Goal: Task Accomplishment & Management: Manage account settings

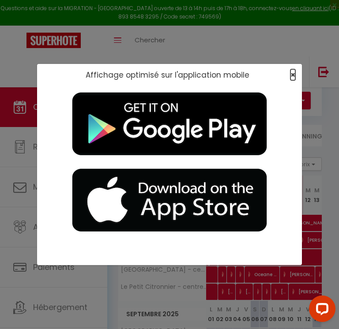
click at [290, 74] on span "×" at bounding box center [292, 74] width 5 height 11
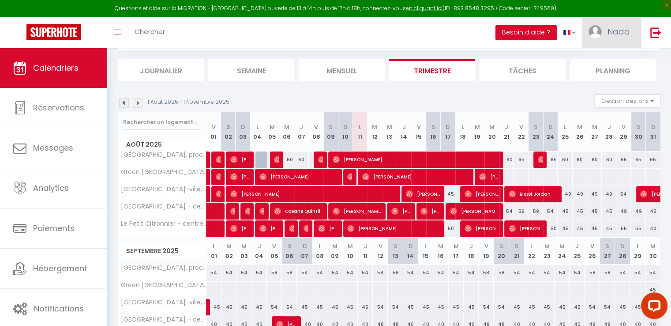
click at [338, 30] on span "Nada" at bounding box center [618, 31] width 22 height 11
click at [338, 59] on link "Paramètres" at bounding box center [605, 61] width 65 height 15
select select "fr"
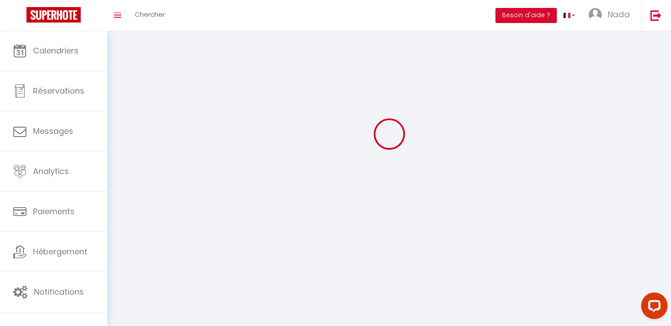
type input "Nada"
type input "Staouite"
type input "[PHONE_NUMBER]"
type input "[STREET_ADDRESS]"
type input "75002"
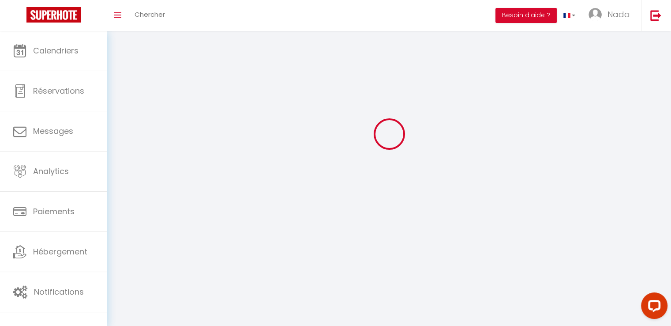
type input "[GEOGRAPHIC_DATA]"
type input "cXXeD7BH055qUfDZDzbwUbBCQ"
type input "YIJ8wJrzq5qgWiP4AoBekhXng"
select select "1"
select select "28"
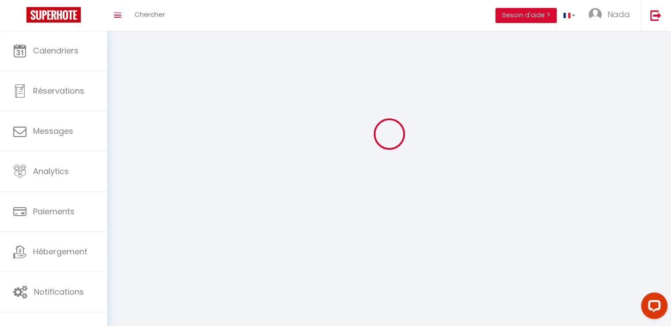
select select "fr"
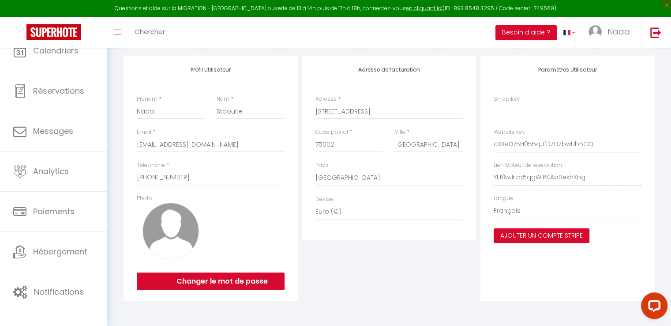
type input "cXXeD7BH055qUfDZDzbwUbBCQ"
type input "YIJ8wJrzq5qgWiP4AoBekhXng"
type input "[URL][DOMAIN_NAME]"
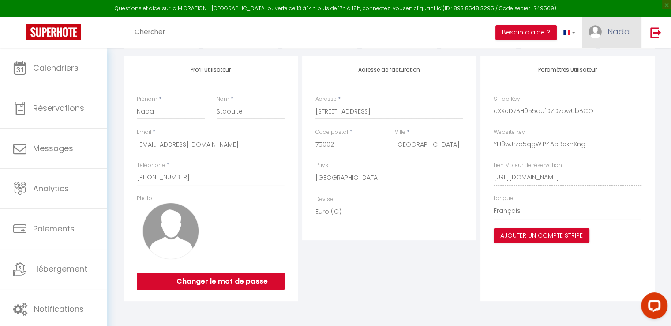
click at [338, 34] on span "Nada" at bounding box center [618, 31] width 22 height 11
click at [338, 76] on icon at bounding box center [582, 78] width 6 height 6
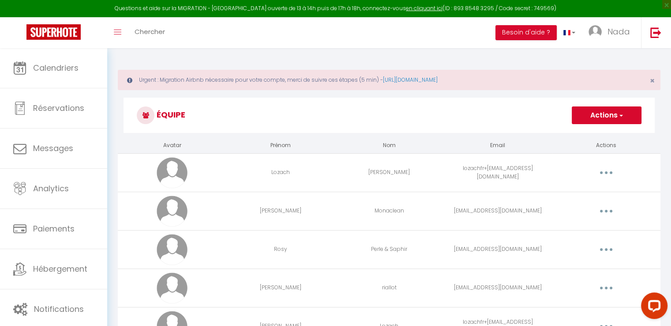
click at [338, 121] on button "Actions" at bounding box center [607, 115] width 70 height 18
click at [338, 134] on link "Ajouter un nouvel utilisateur" at bounding box center [589, 134] width 104 height 11
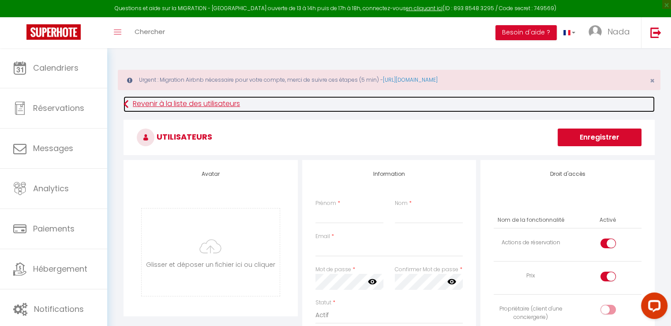
click at [126, 107] on icon at bounding box center [126, 104] width 5 height 16
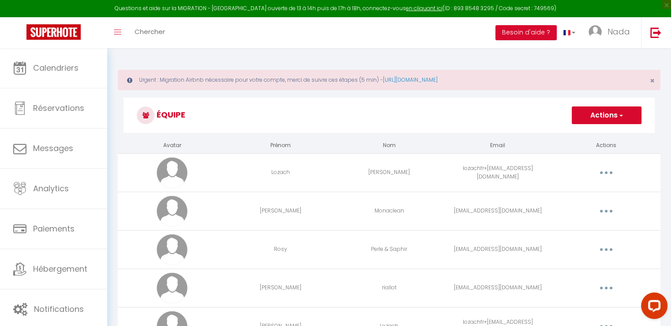
click at [338, 211] on icon "button" at bounding box center [606, 211] width 3 height 3
click at [338, 251] on link "Supprimer" at bounding box center [583, 247] width 65 height 15
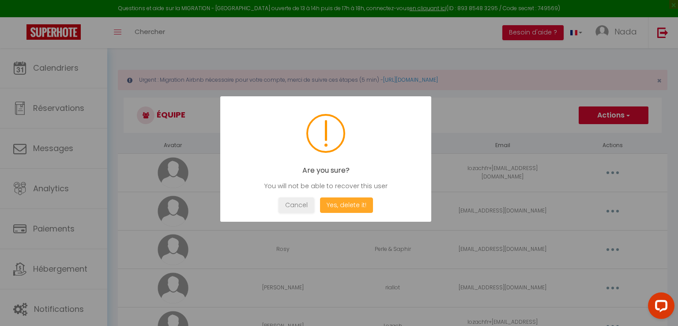
click at [338, 198] on button "Yes, delete it!" at bounding box center [346, 204] width 53 height 15
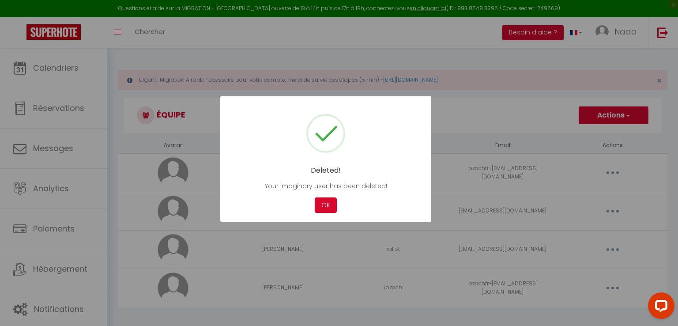
click at [338, 214] on div at bounding box center [339, 163] width 678 height 326
click at [322, 202] on button "OK" at bounding box center [326, 204] width 22 height 15
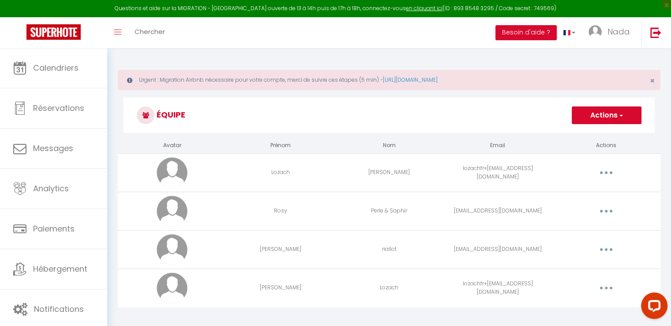
click at [338, 208] on button "button" at bounding box center [606, 211] width 25 height 14
click at [338, 243] on link "Supprimer" at bounding box center [583, 247] width 65 height 15
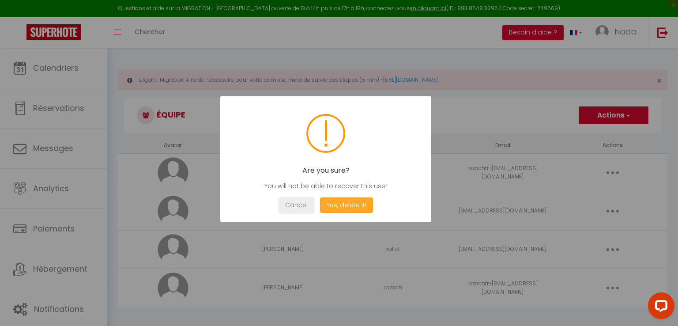
click at [338, 201] on button "Yes, delete it!" at bounding box center [346, 204] width 53 height 15
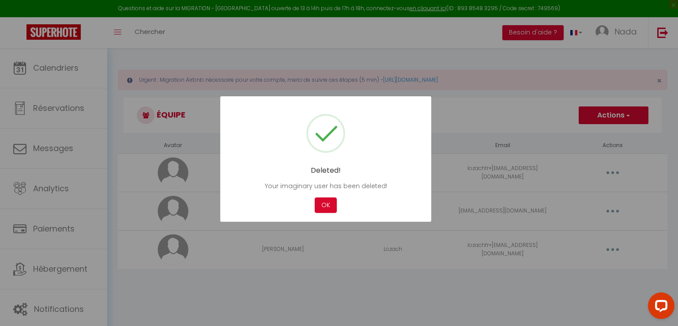
click at [338, 274] on div at bounding box center [339, 163] width 678 height 326
click at [338, 113] on div at bounding box center [339, 163] width 678 height 326
click at [327, 200] on button "OK" at bounding box center [326, 204] width 22 height 15
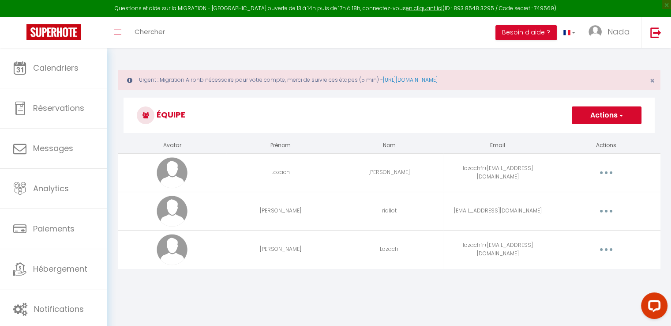
click at [338, 116] on span "button" at bounding box center [621, 115] width 6 height 9
click at [338, 129] on link "Ajouter un nouvel utilisateur" at bounding box center [589, 134] width 104 height 11
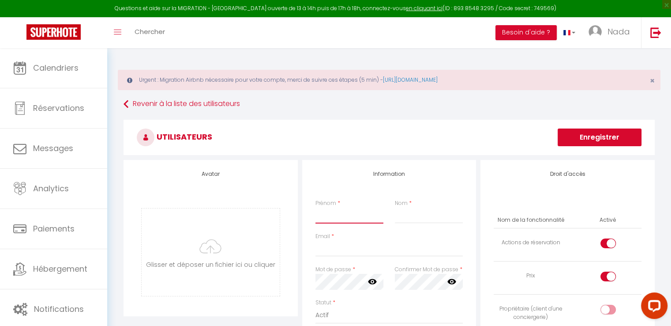
click at [338, 216] on input "Prénom" at bounding box center [349, 215] width 68 height 16
click at [335, 219] on input "Prénom" at bounding box center [349, 215] width 68 height 16
type input "Marielle"
click at [338, 214] on input "Nom" at bounding box center [429, 215] width 68 height 16
type input "oranaise"
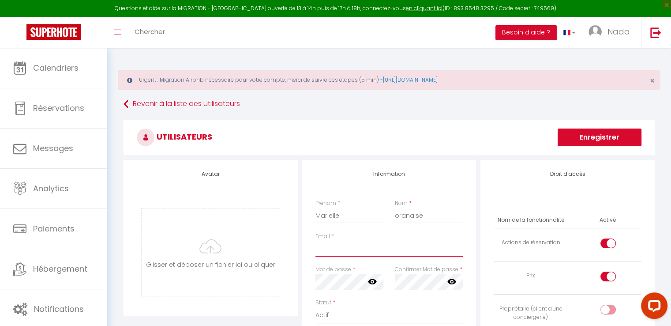
click at [338, 251] on input "Email" at bounding box center [389, 248] width 148 height 16
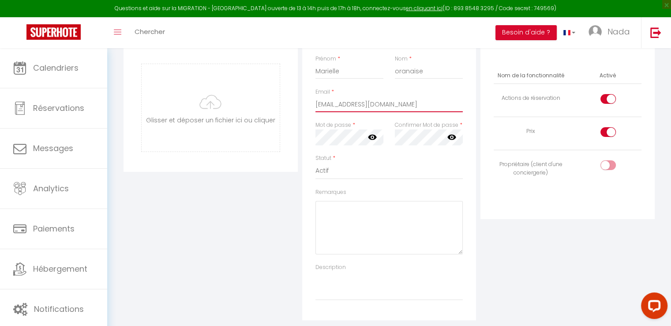
scroll to position [145, 0]
type input "[EMAIL_ADDRESS][DOMAIN_NAME]"
click at [338, 131] on div at bounding box center [607, 132] width 15 height 10
click at [338, 131] on input "checkbox" at bounding box center [615, 133] width 15 height 13
checkbox input "false"
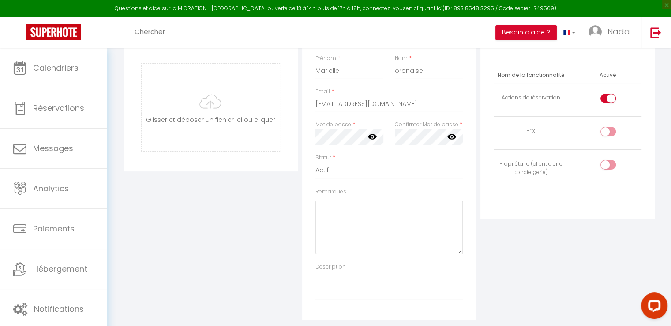
click at [338, 97] on div at bounding box center [607, 99] width 15 height 10
click at [338, 97] on input "checkbox" at bounding box center [615, 100] width 15 height 13
checkbox input "false"
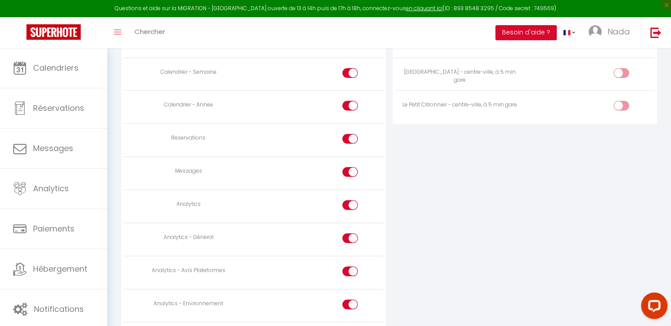
scroll to position [594, 0]
drag, startPoint x: 425, startPoint y: 195, endPoint x: 258, endPoint y: 233, distance: 171.5
click at [258, 233] on td at bounding box center [319, 238] width 130 height 33
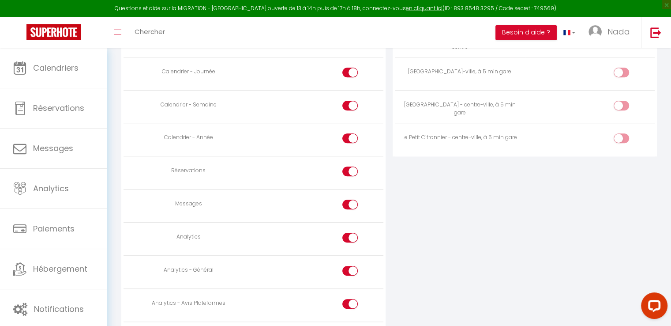
scroll to position [561, 0]
click at [338, 202] on div at bounding box center [349, 204] width 15 height 10
click at [338, 202] on input "checkbox" at bounding box center [357, 205] width 15 height 13
checkbox input "false"
click at [338, 232] on div at bounding box center [349, 237] width 15 height 10
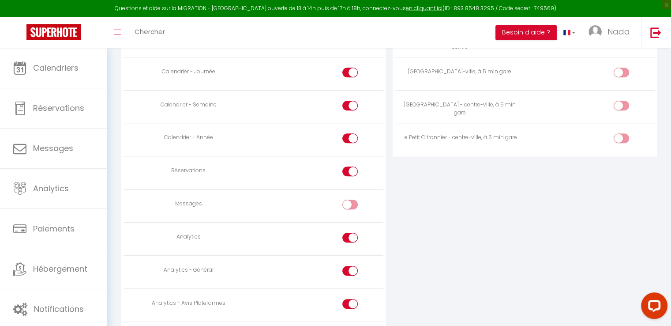
click at [338, 232] on input "checkbox" at bounding box center [357, 238] width 15 height 13
checkbox input "false"
click at [338, 267] on div at bounding box center [349, 271] width 15 height 10
click at [338, 267] on input "checkbox" at bounding box center [357, 272] width 15 height 13
checkbox input "false"
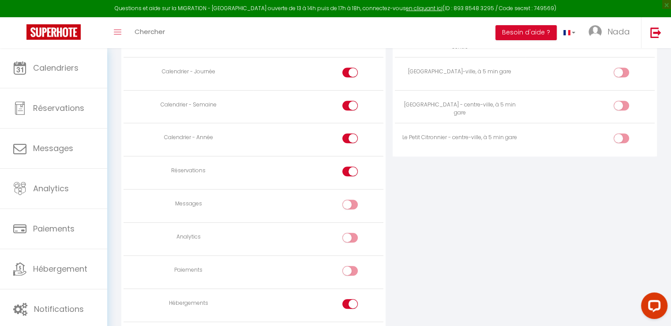
click at [338, 301] on input "checkbox" at bounding box center [357, 305] width 15 height 13
checkbox input "false"
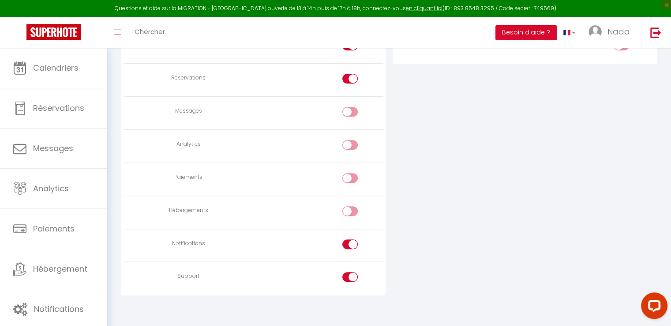
click at [338, 234] on td at bounding box center [319, 244] width 130 height 33
click at [338, 272] on div at bounding box center [349, 277] width 15 height 10
click at [338, 272] on input "checkbox" at bounding box center [357, 278] width 15 height 13
checkbox input "false"
click at [338, 241] on div at bounding box center [349, 244] width 15 height 10
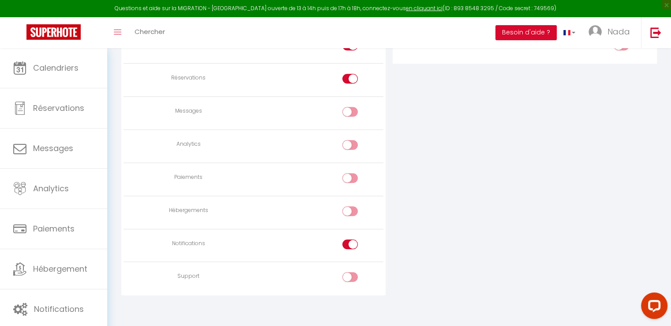
click at [338, 241] on input "checkbox" at bounding box center [357, 245] width 15 height 13
checkbox input "false"
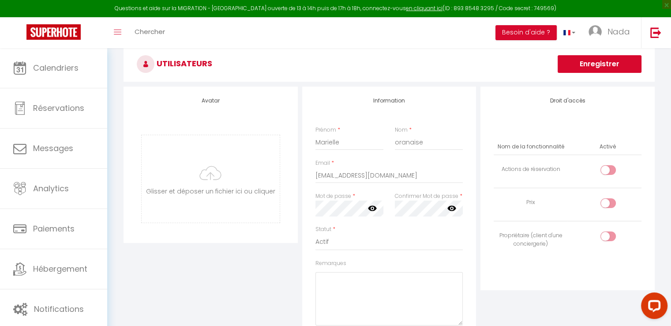
scroll to position [73, 0]
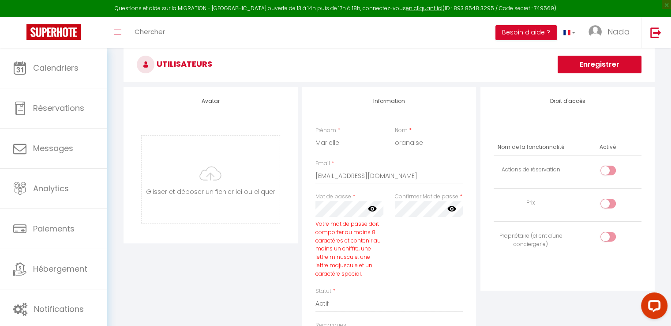
click at [338, 204] on icon at bounding box center [372, 208] width 9 height 9
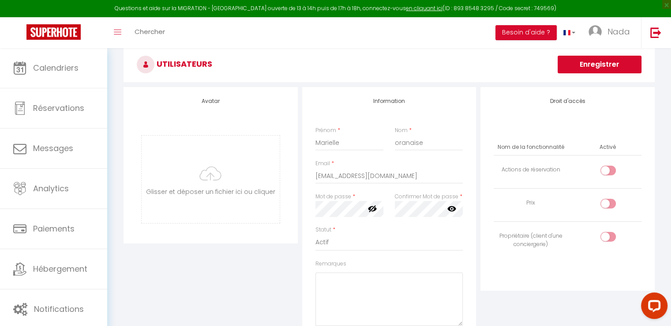
click at [338, 209] on icon at bounding box center [451, 208] width 9 height 9
